Goal: Task Accomplishment & Management: Manage account settings

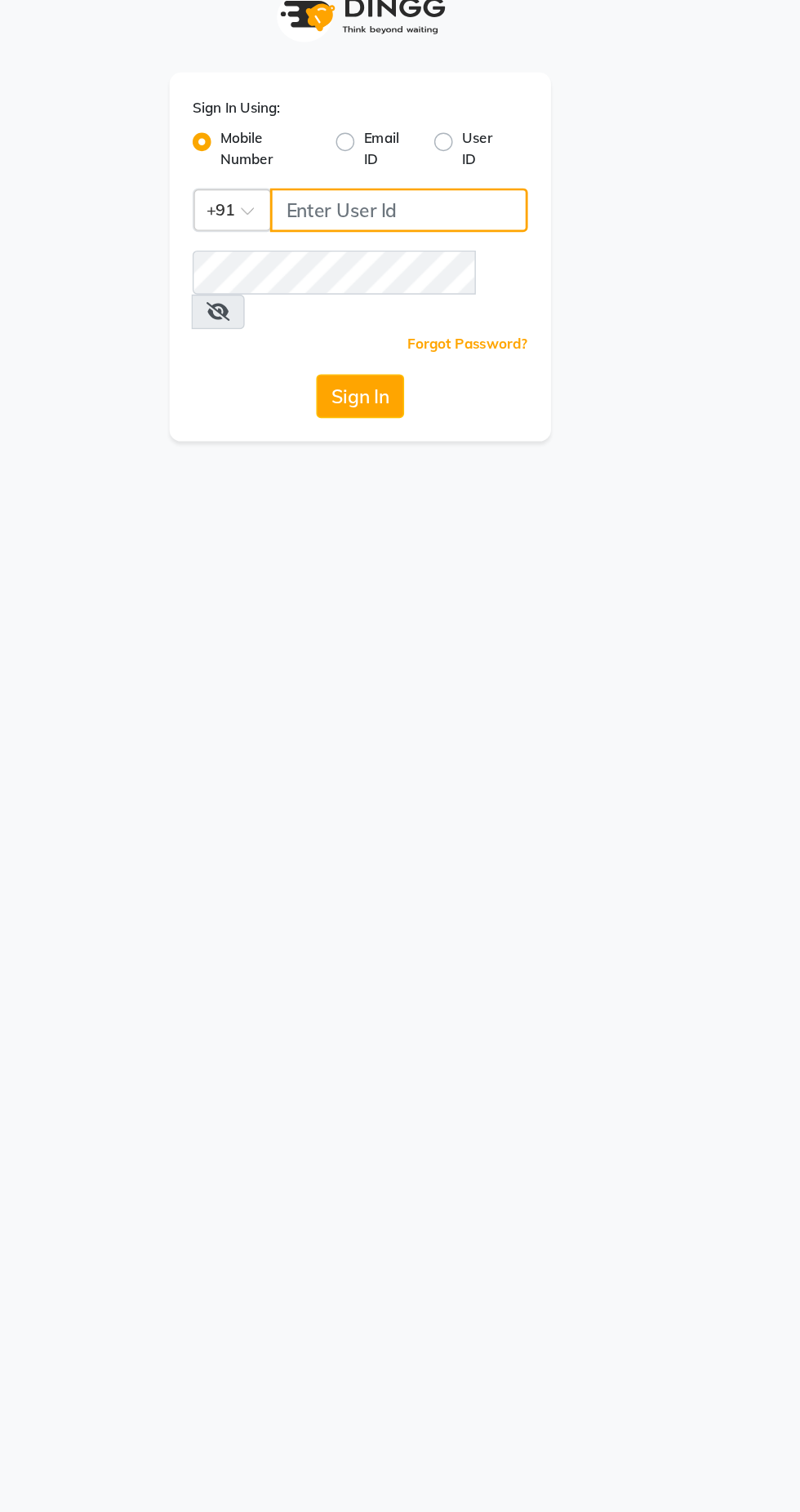
click at [413, 181] on input "Username" at bounding box center [427, 178] width 182 height 31
type input "8369676845"
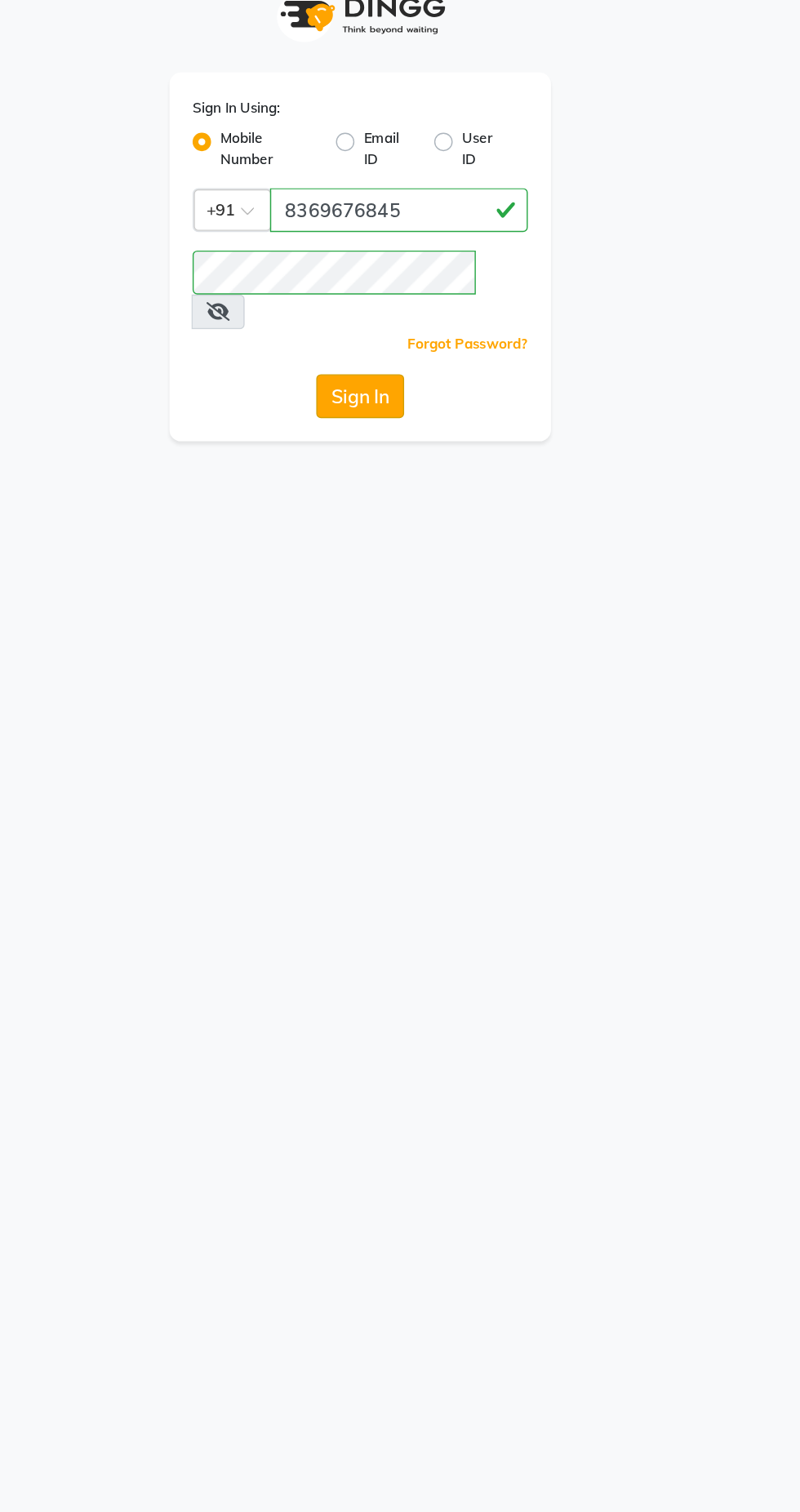
click at [414, 294] on button "Sign In" at bounding box center [400, 309] width 62 height 31
click at [409, 294] on button "Sign In" at bounding box center [400, 309] width 62 height 31
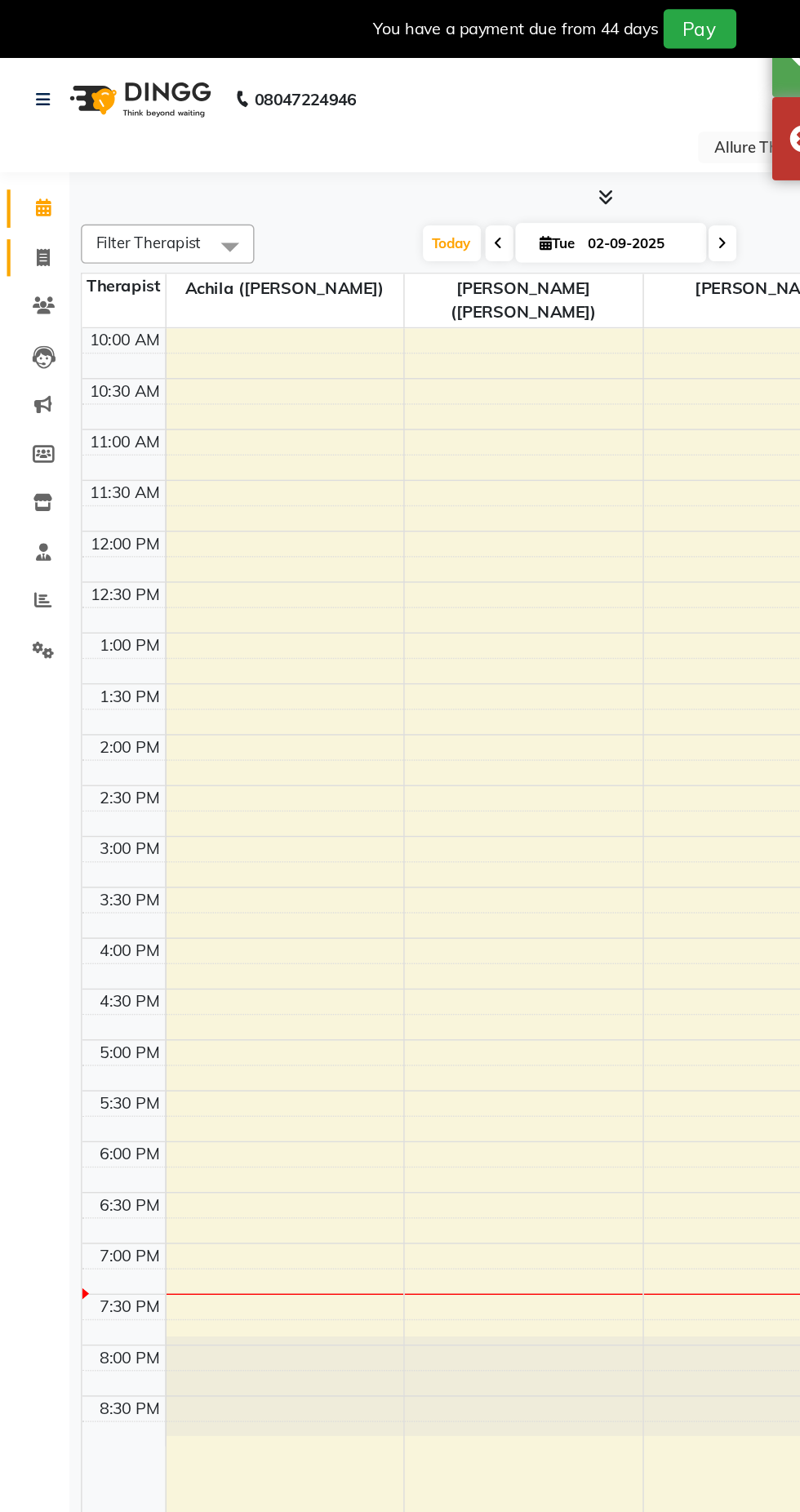
click at [30, 182] on icon at bounding box center [31, 181] width 9 height 12
select select "service"
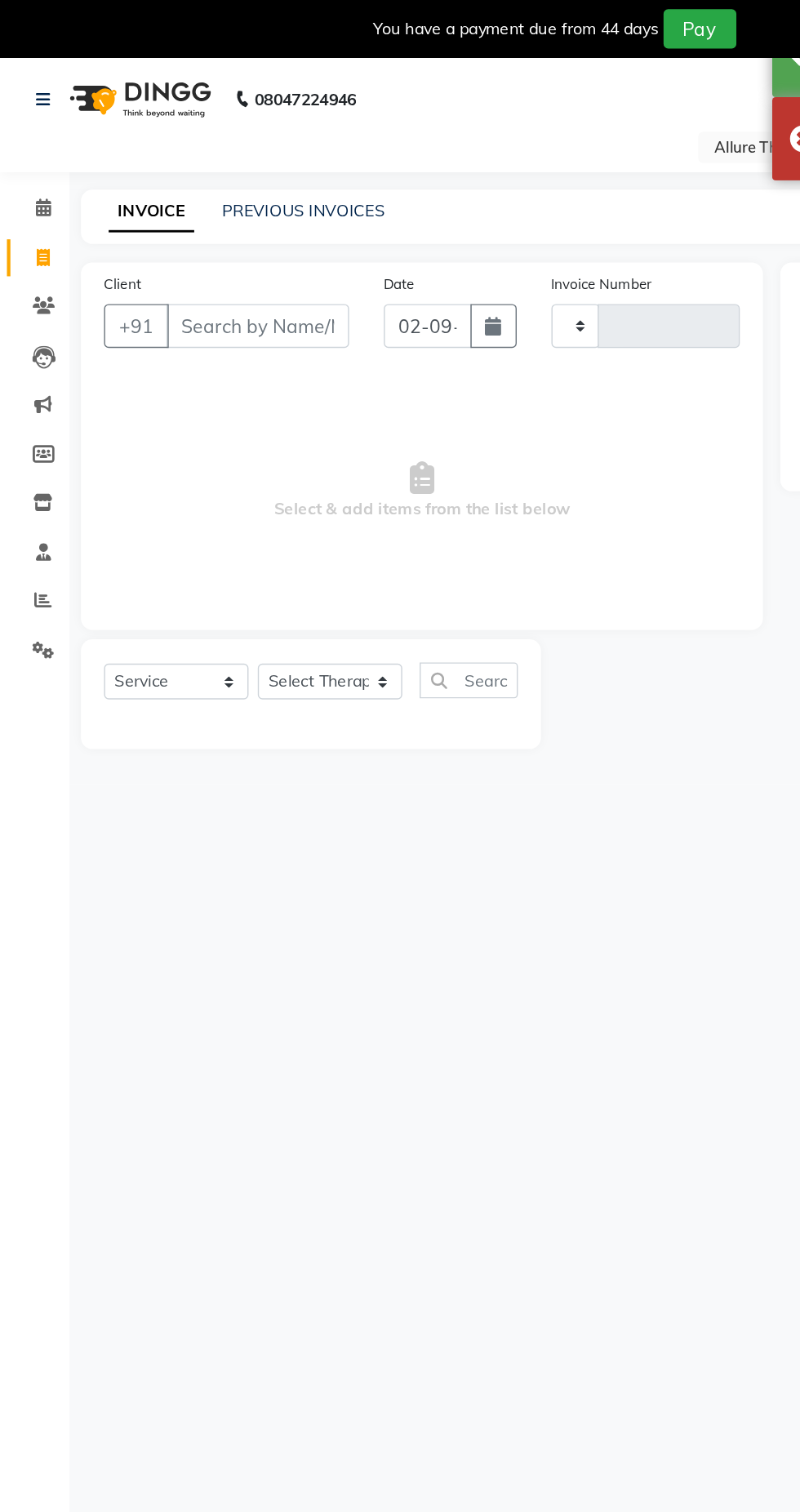
type input "0617"
select select "8529"
click at [223, 148] on link "PREVIOUS INVOICES" at bounding box center [214, 149] width 115 height 15
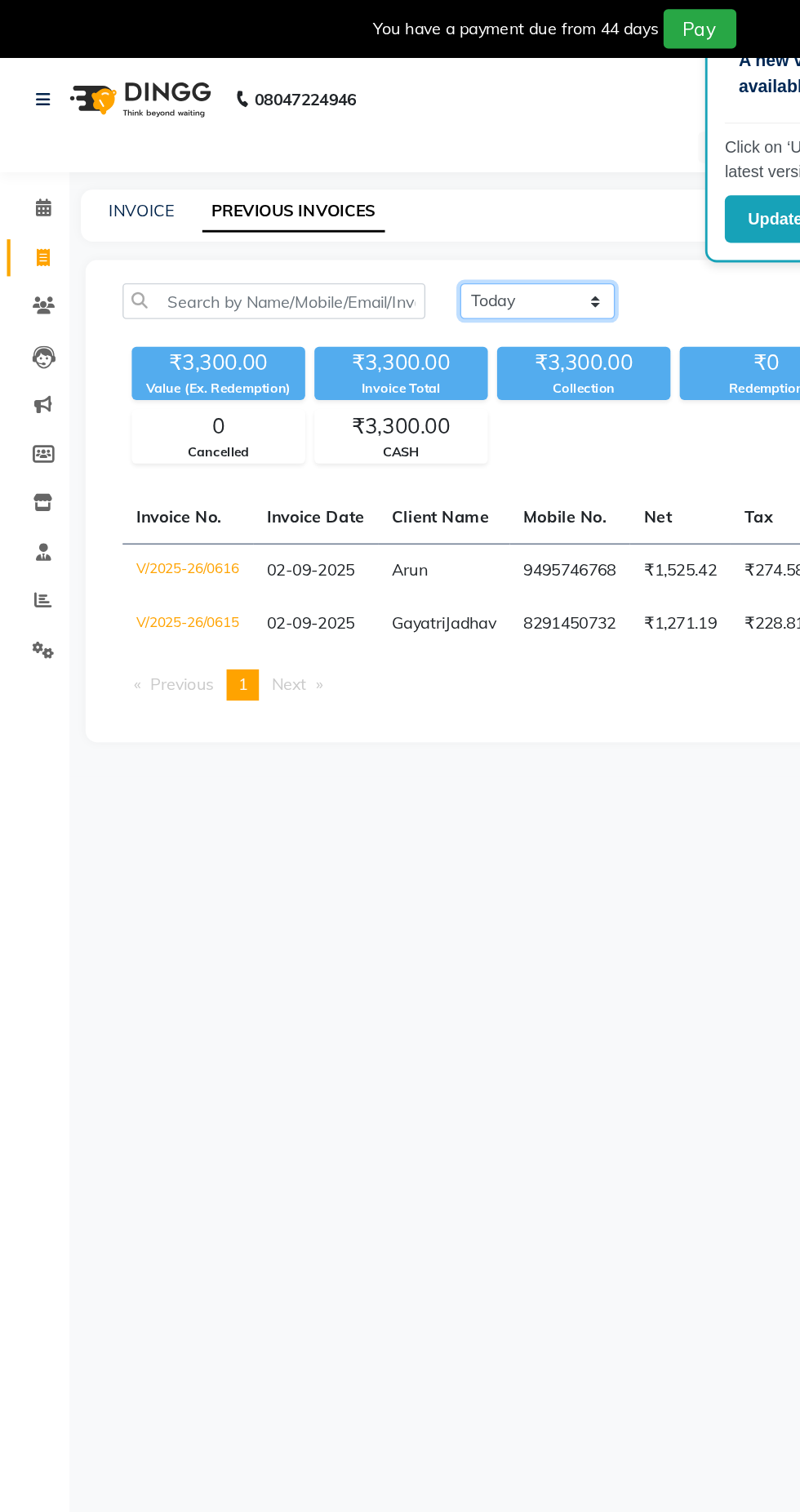
click at [415, 214] on select "[DATE] [DATE] Custom Range" at bounding box center [379, 212] width 110 height 25
select select "[DATE]"
click at [325, 200] on select "[DATE] [DATE] Custom Range" at bounding box center [379, 212] width 110 height 25
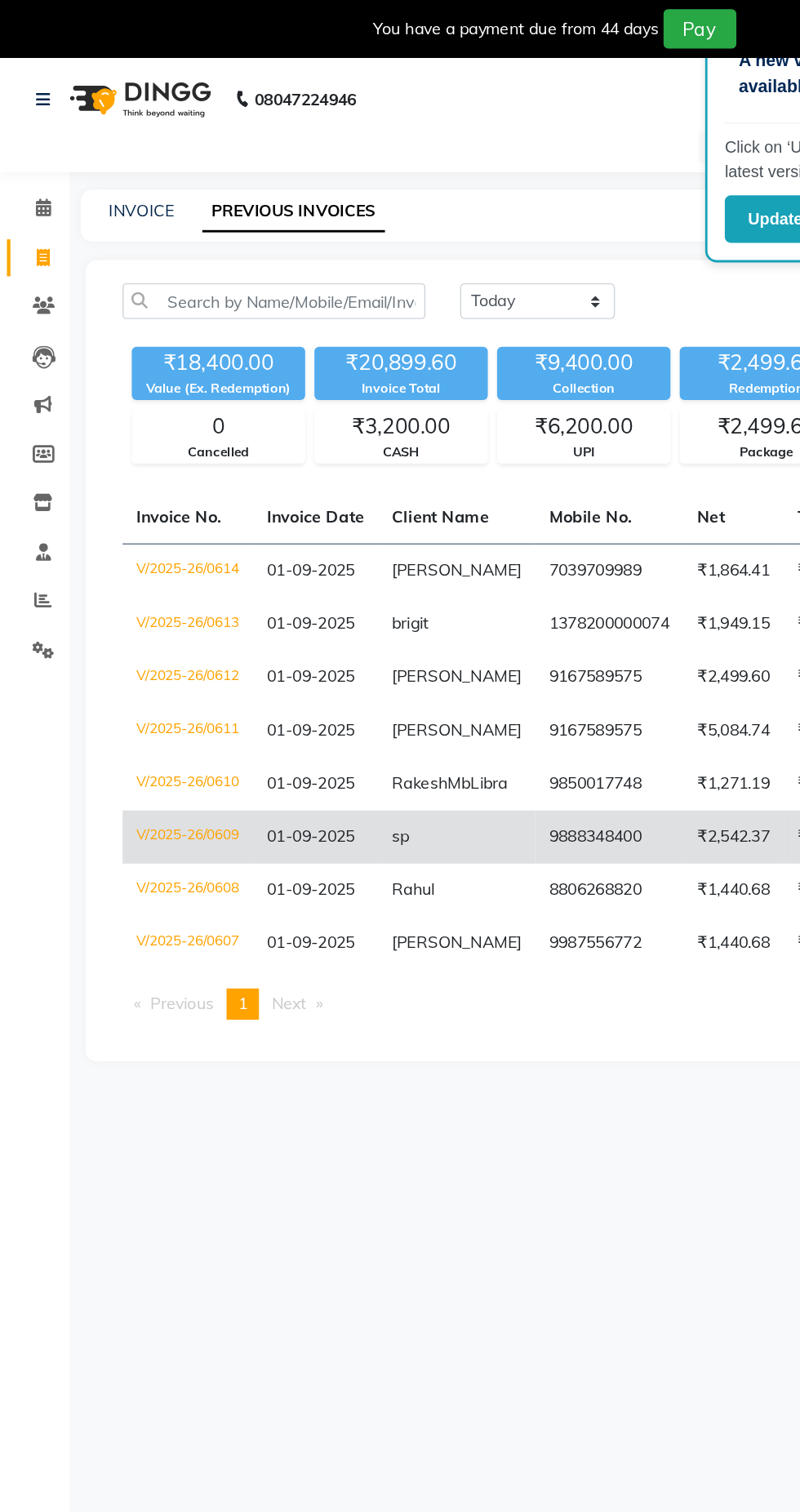
click at [149, 589] on td "V/2025-26/0609" at bounding box center [132, 591] width 93 height 37
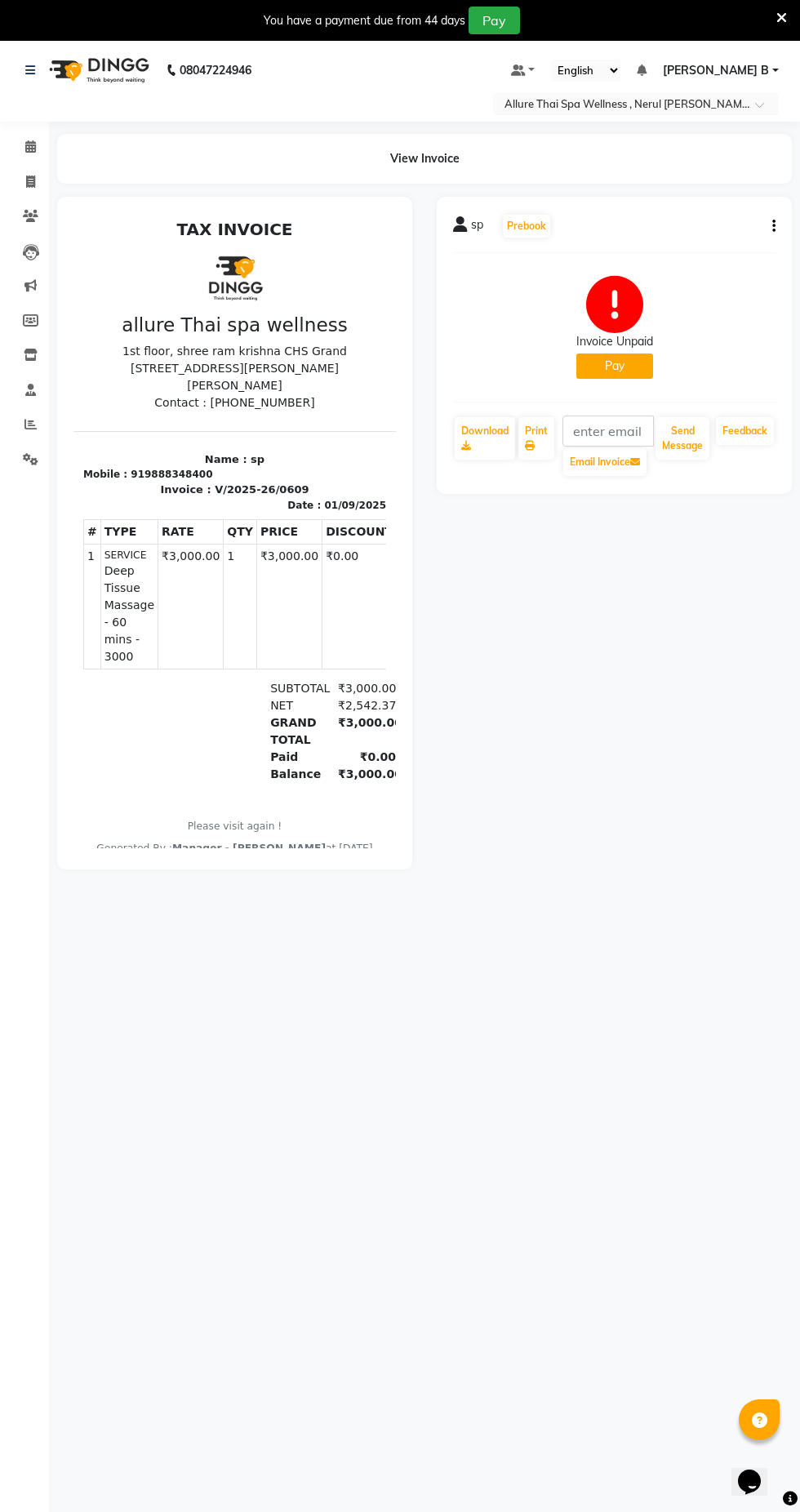
click at [774, 226] on icon "button" at bounding box center [774, 226] width 4 height 1
click at [773, 226] on icon "button" at bounding box center [774, 226] width 4 height 1
click at [688, 177] on div "Cancel Invoice" at bounding box center [691, 185] width 112 height 20
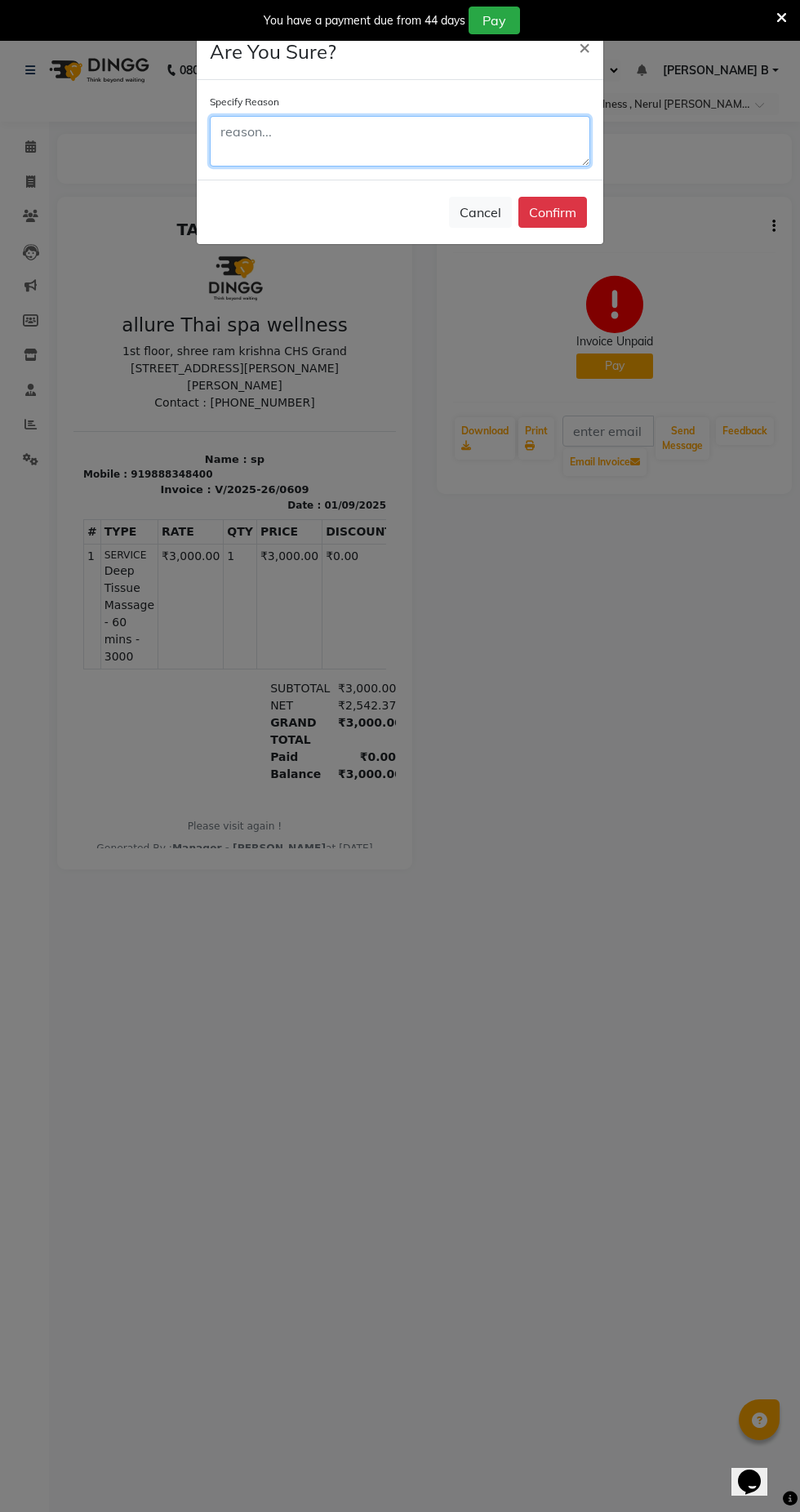
click at [356, 136] on textarea at bounding box center [399, 142] width 380 height 51
type textarea "siam told"
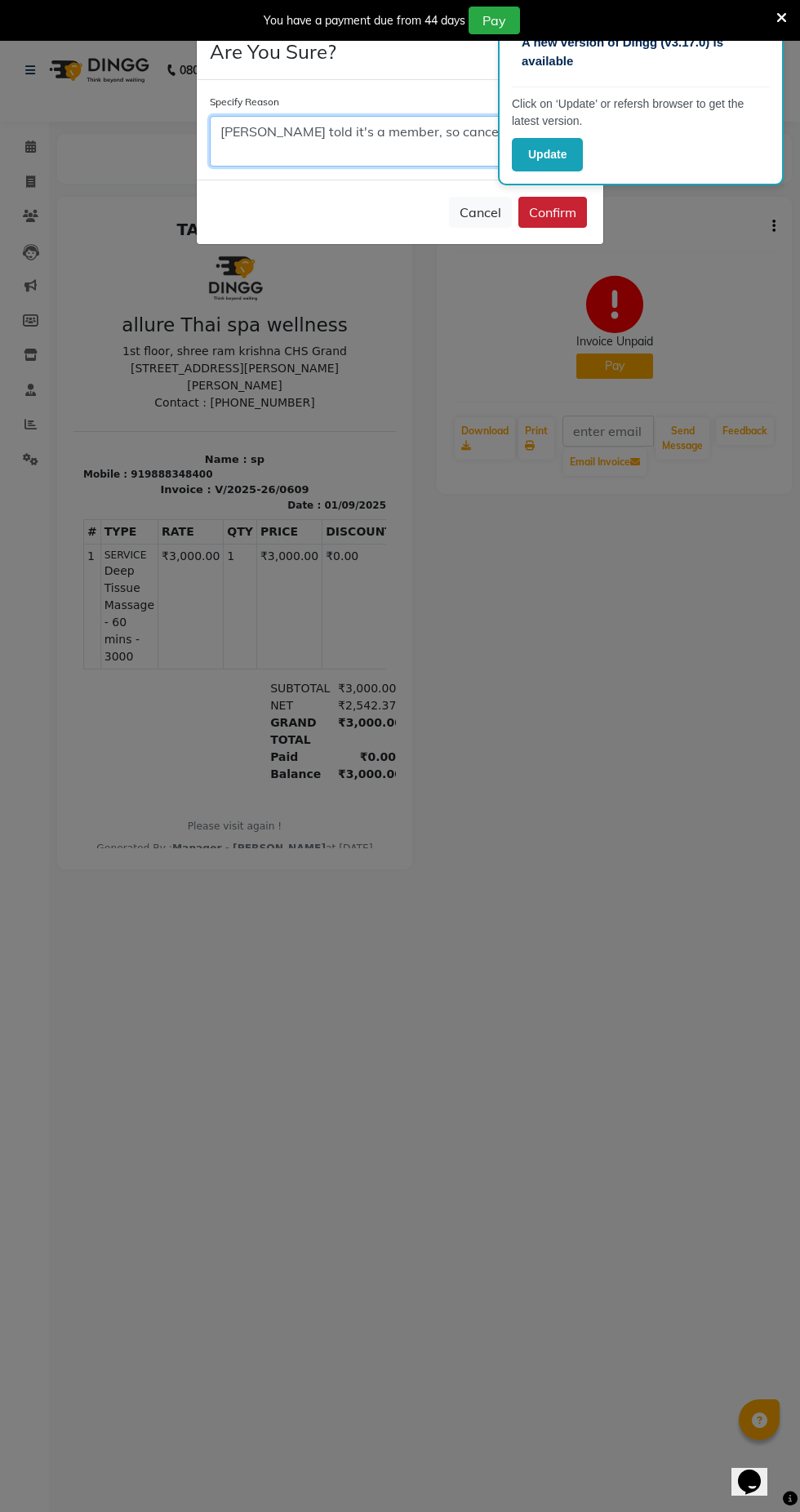
type textarea "[PERSON_NAME] told it's a member, so cancelled"
click at [573, 217] on button "Confirm" at bounding box center [552, 212] width 69 height 31
